Goal: Navigation & Orientation: Go to known website

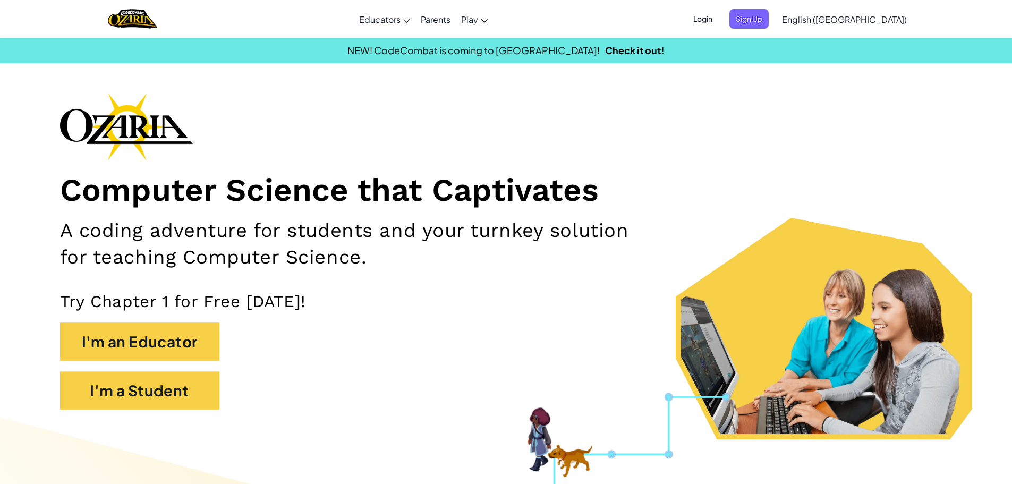
click at [719, 22] on span "Login" at bounding box center [703, 19] width 32 height 20
